Goal: Contribute content: Contribute content

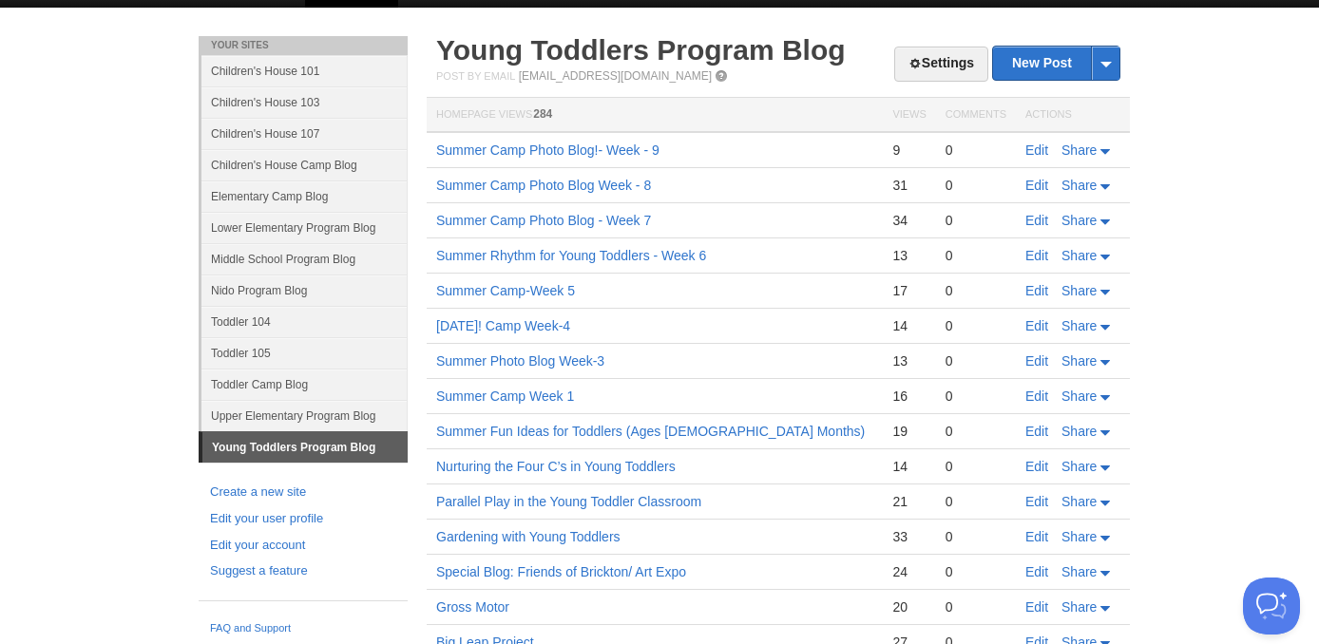
scroll to position [71, 0]
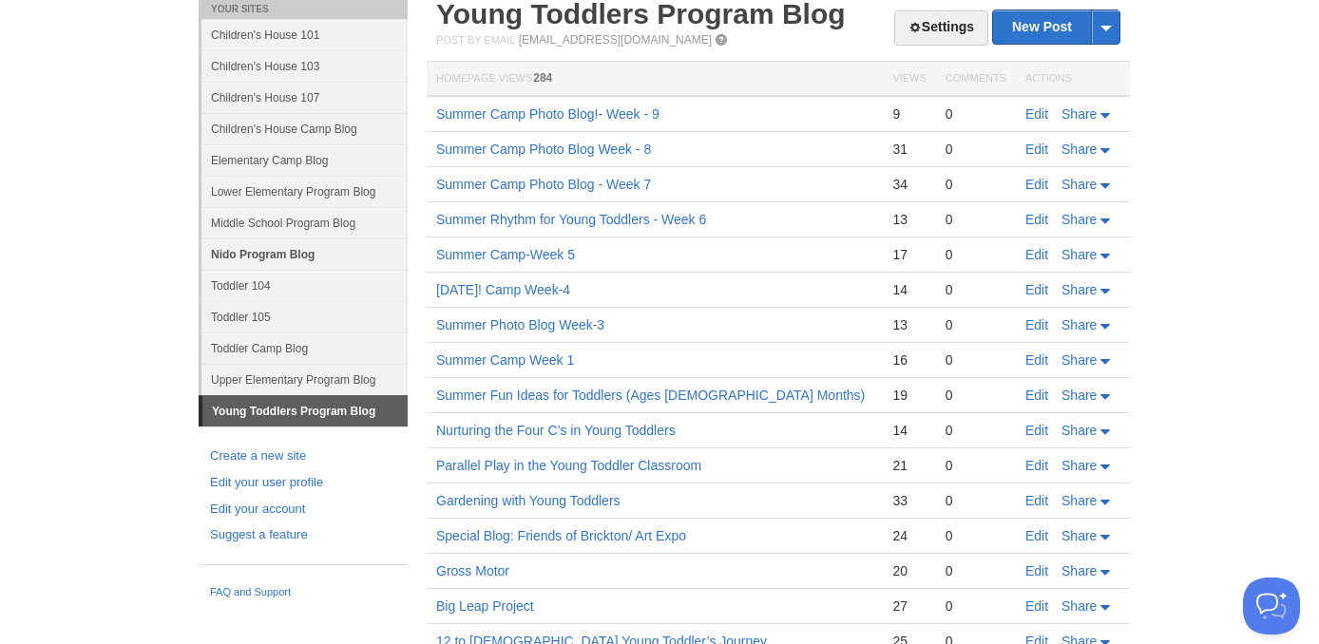
click at [259, 253] on link "Nido Program Blog" at bounding box center [304, 254] width 206 height 31
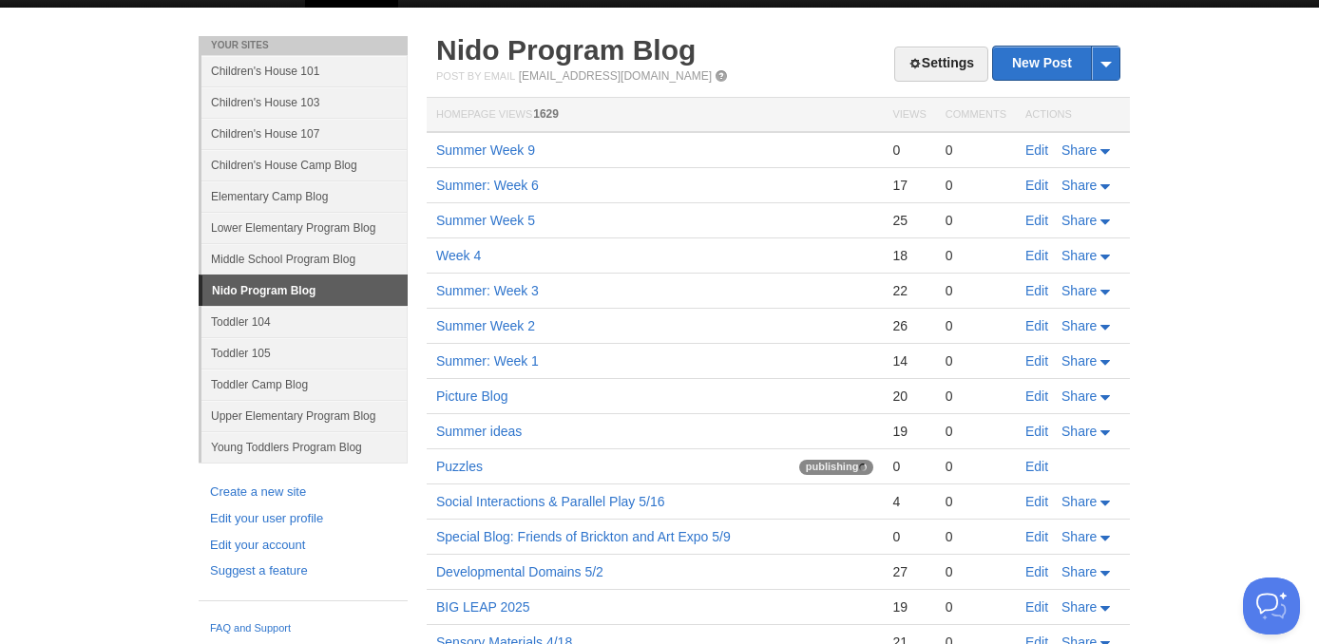
scroll to position [71, 0]
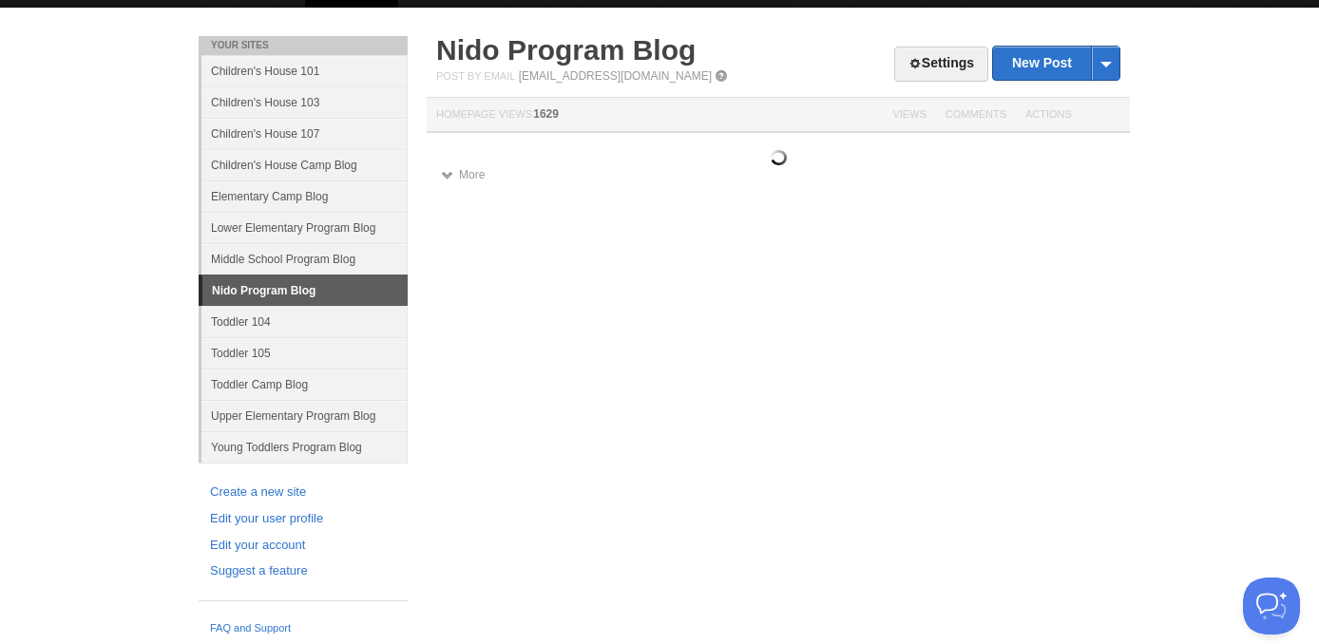
scroll to position [71, 0]
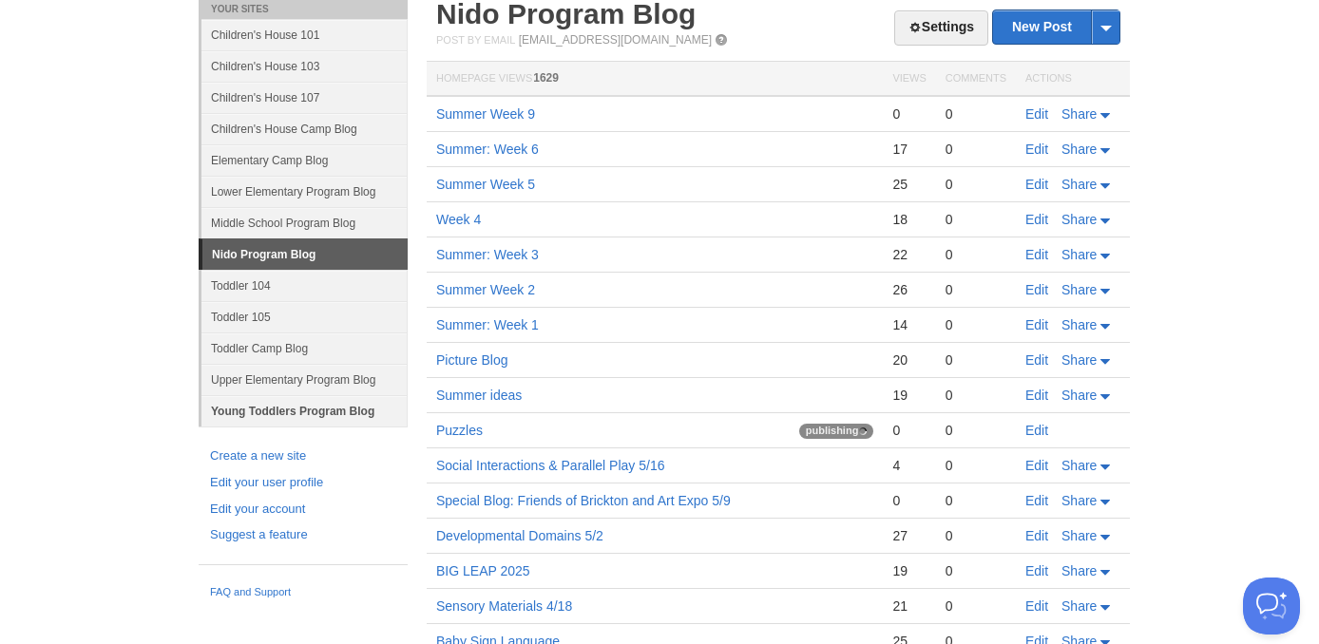
click at [259, 415] on link "Young Toddlers Program Blog" at bounding box center [304, 410] width 206 height 31
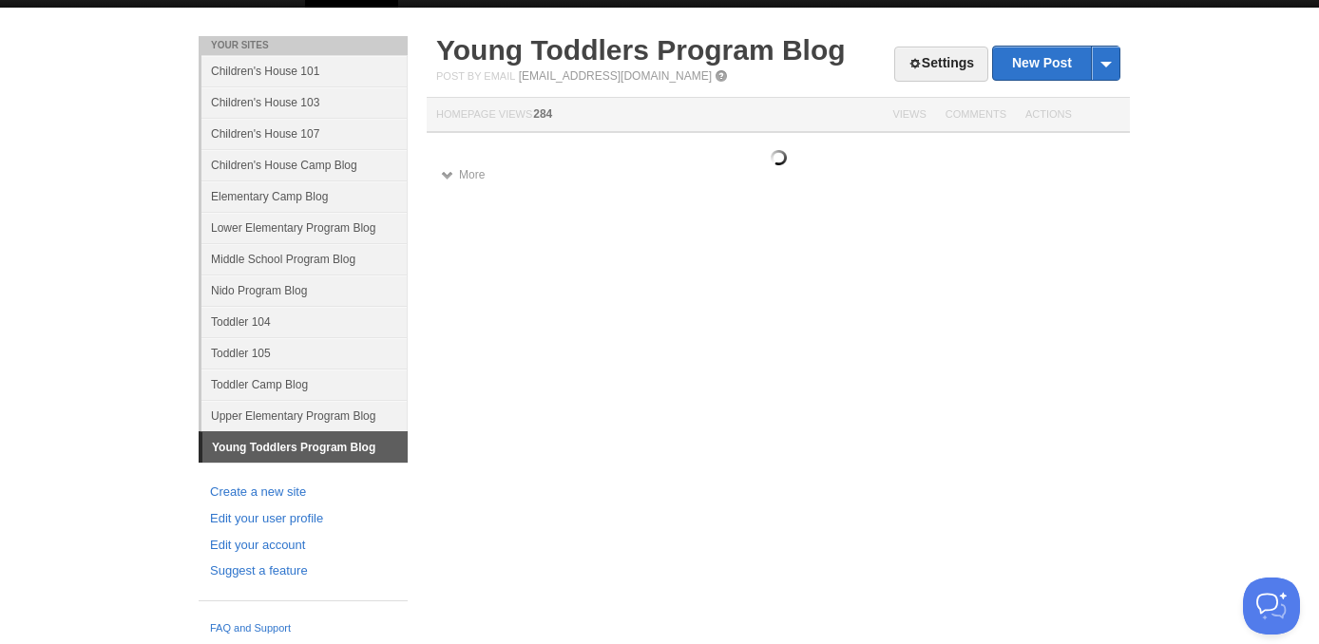
scroll to position [71, 0]
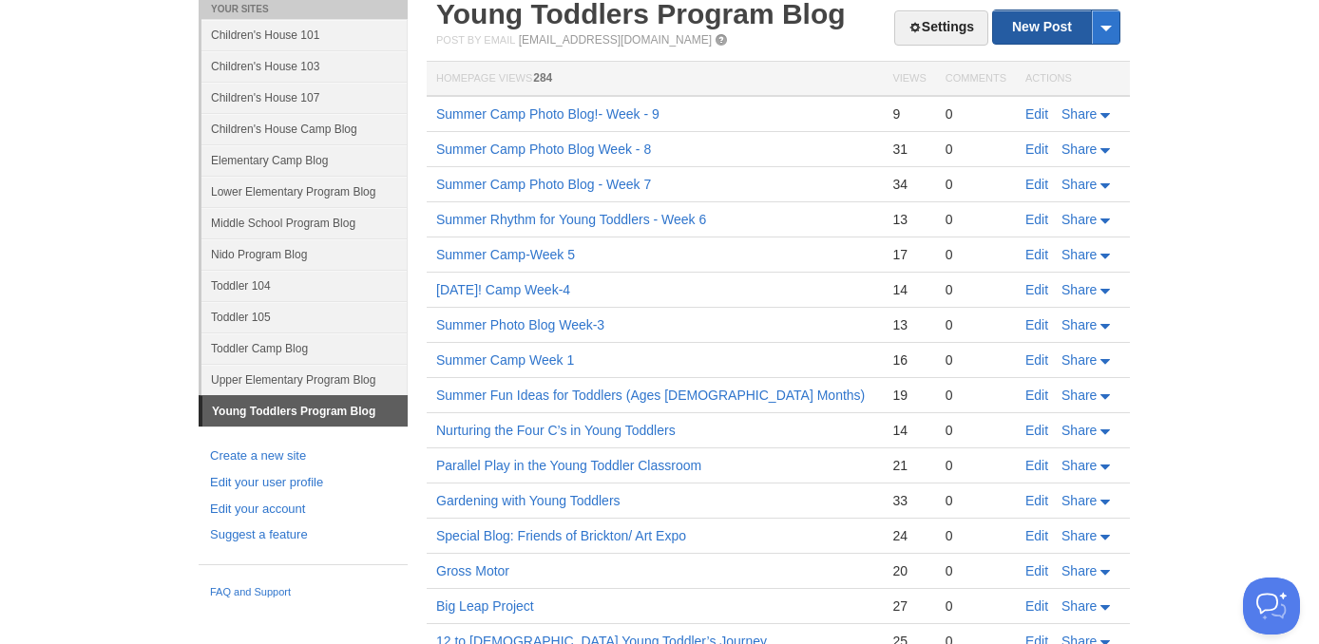
click at [1035, 14] on link "New Post" at bounding box center [1056, 26] width 126 height 33
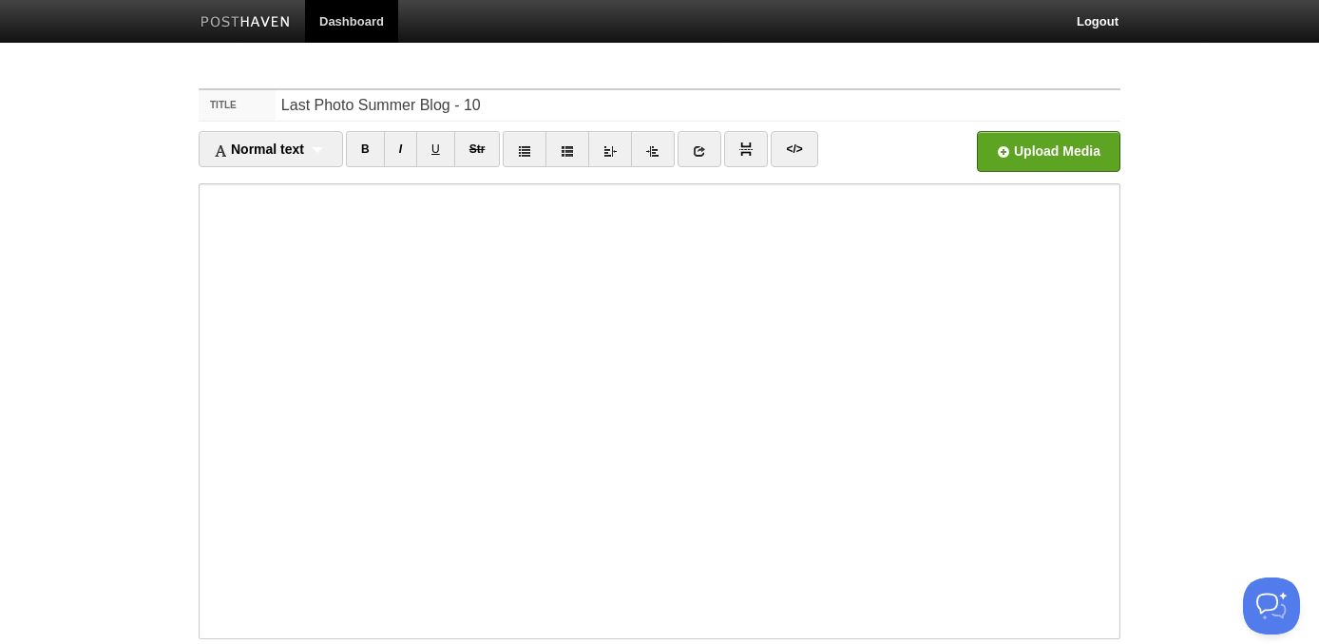
click at [464, 104] on input "Last Photo Summer Blog - 10" at bounding box center [698, 105] width 845 height 30
type input "Last Photo Summer Blog - Week 10"
